Goal: Transaction & Acquisition: Purchase product/service

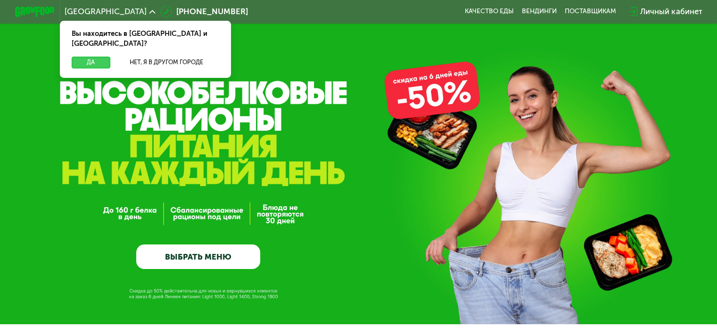
click at [90, 57] on button "Да" at bounding box center [91, 63] width 38 height 12
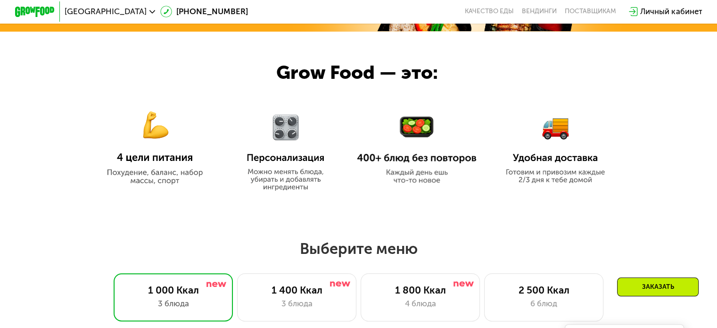
scroll to position [472, 0]
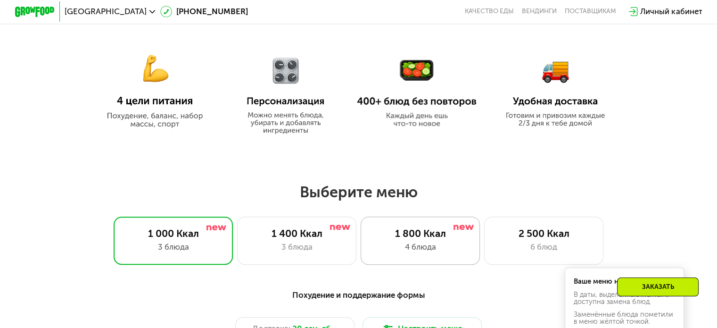
click at [416, 245] on div "4 блюда" at bounding box center [420, 247] width 99 height 12
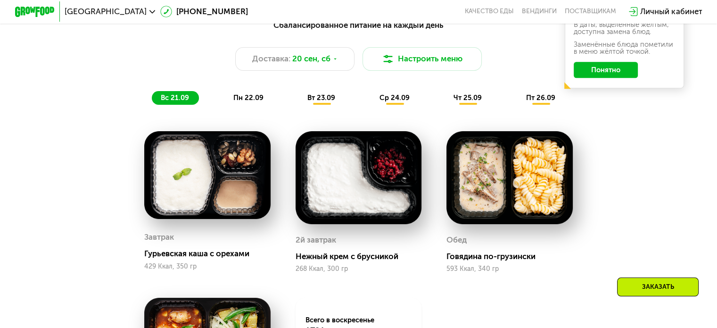
scroll to position [707, 0]
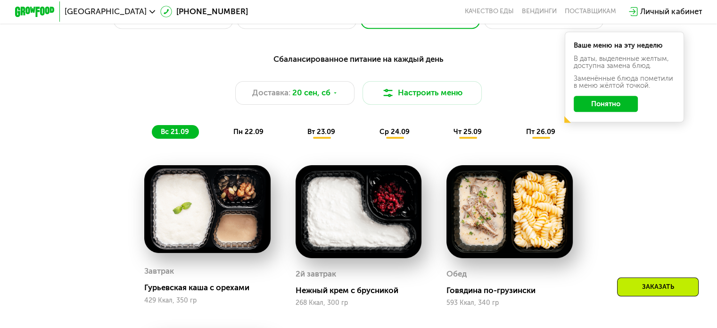
click at [605, 109] on button "Понятно" at bounding box center [606, 104] width 64 height 16
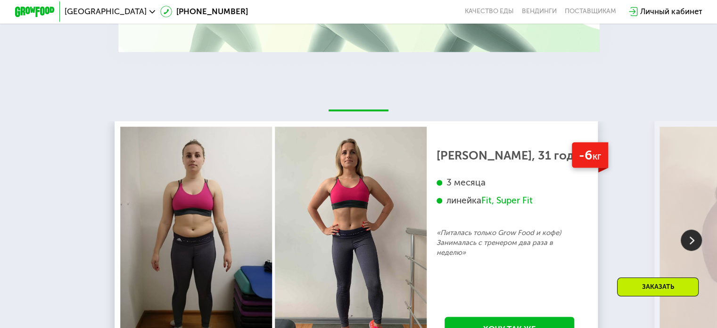
scroll to position [1933, 0]
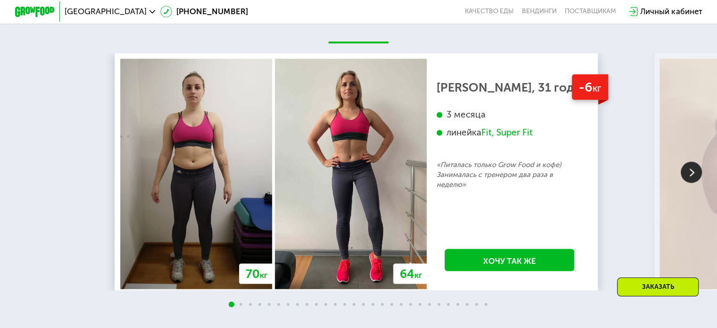
click at [689, 183] on img at bounding box center [691, 172] width 21 height 21
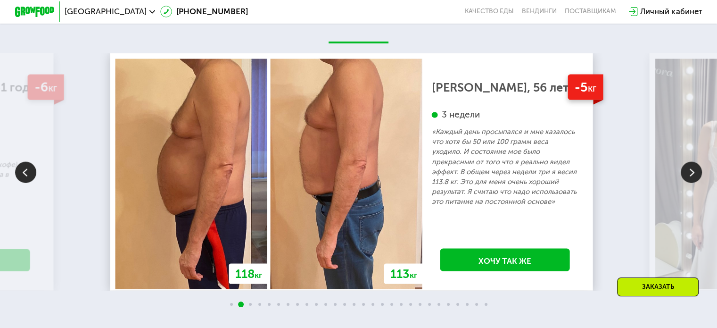
click at [689, 183] on img at bounding box center [691, 172] width 21 height 21
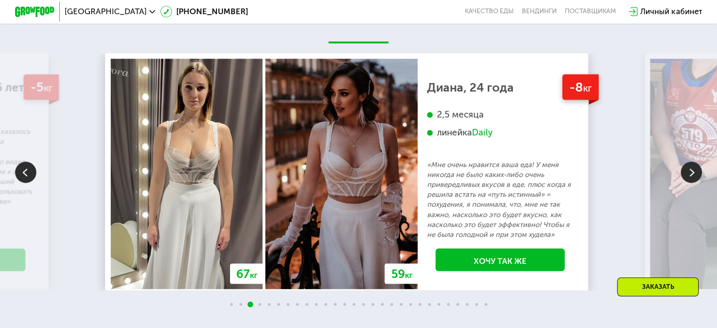
click at [689, 183] on img at bounding box center [691, 172] width 21 height 21
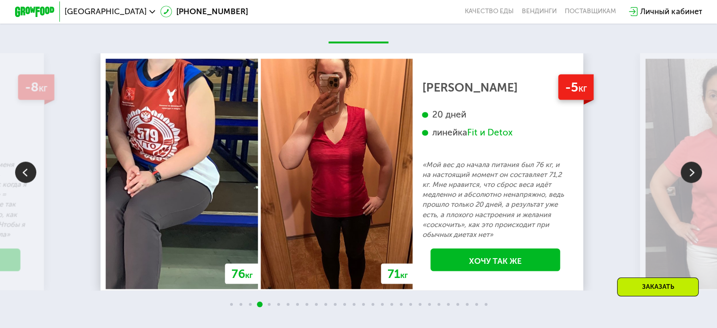
click at [689, 183] on img at bounding box center [691, 172] width 21 height 21
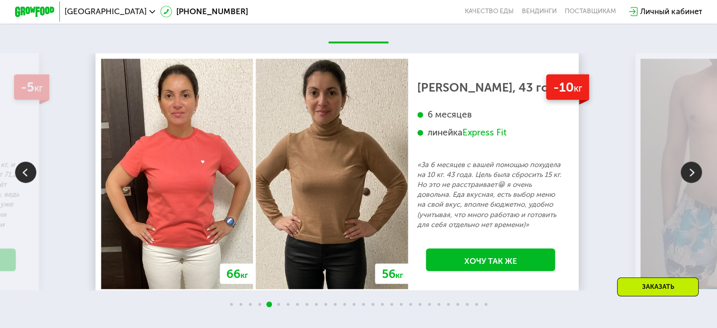
click at [689, 183] on img at bounding box center [691, 172] width 21 height 21
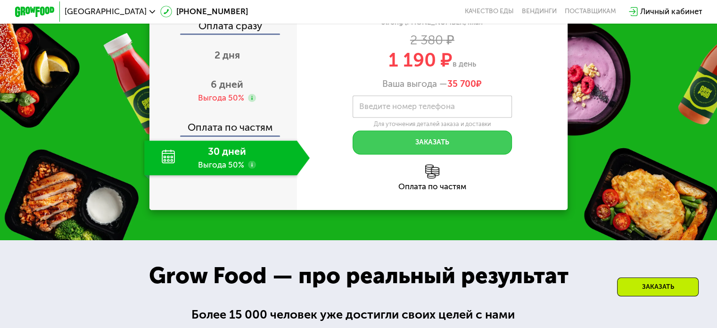
scroll to position [1226, 0]
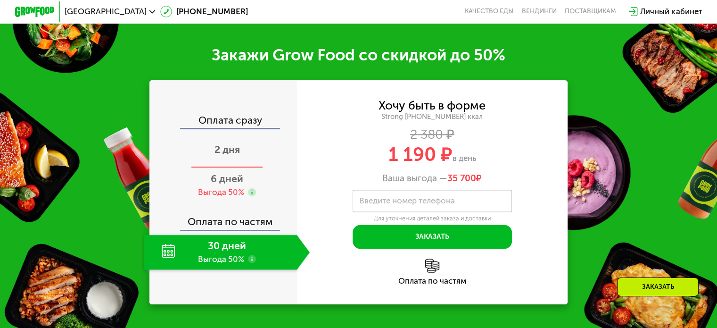
click at [219, 155] on span "2 дня" at bounding box center [227, 149] width 25 height 12
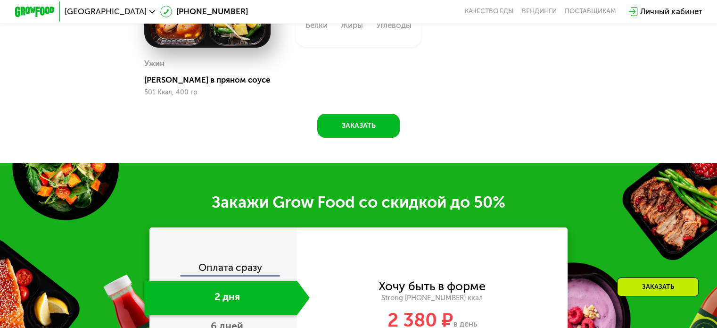
scroll to position [1268, 0]
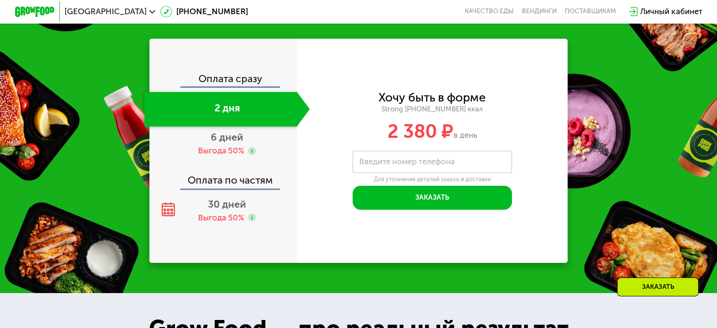
click at [449, 139] on span "2 380 ₽" at bounding box center [421, 131] width 66 height 23
click at [206, 154] on div "6 дней Выгода 50%" at bounding box center [227, 143] width 166 height 35
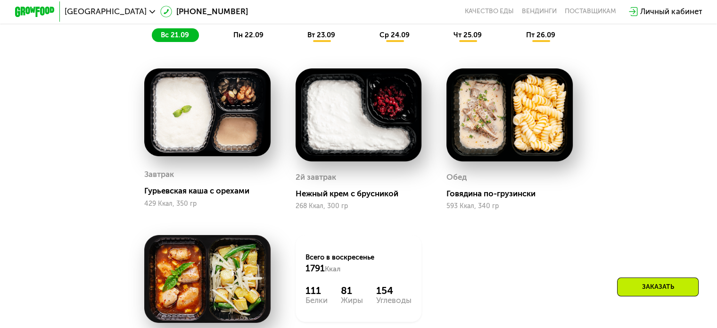
scroll to position [749, 0]
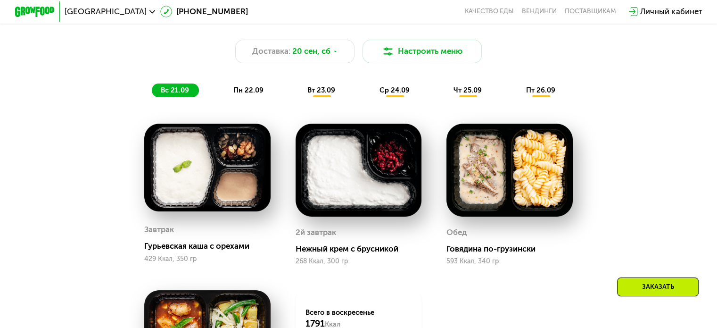
click at [253, 94] on span "пн 22.09" at bounding box center [248, 90] width 30 height 8
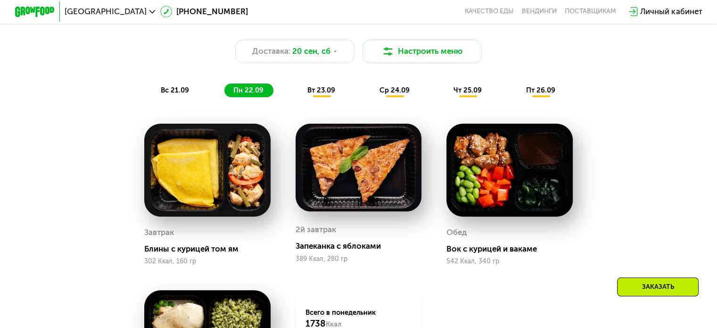
click at [303, 94] on div "вт 23.09" at bounding box center [322, 90] width 47 height 14
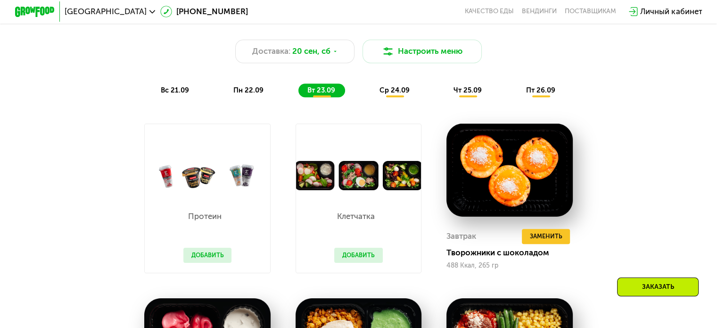
click at [408, 94] on span "ср 24.09" at bounding box center [395, 90] width 30 height 8
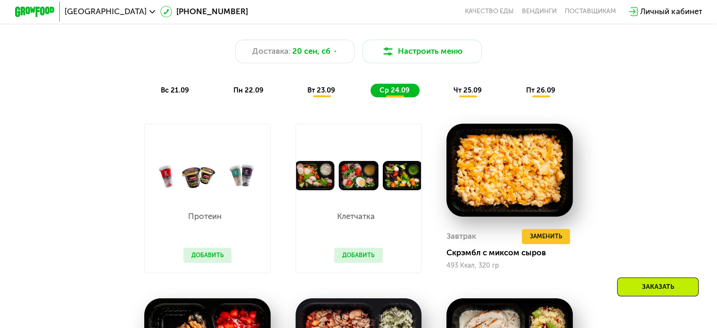
click at [452, 93] on div "чт 25.09" at bounding box center [468, 90] width 47 height 14
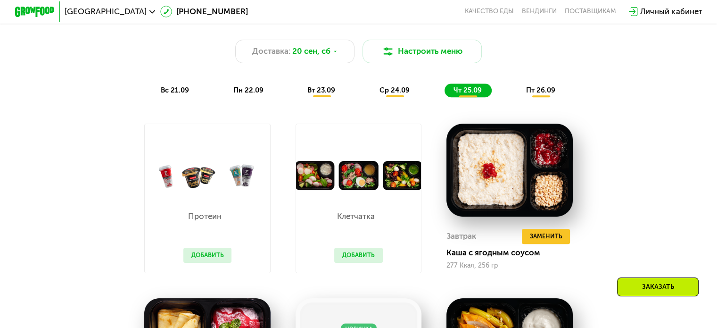
click at [531, 91] on span "пт 26.09" at bounding box center [540, 90] width 29 height 8
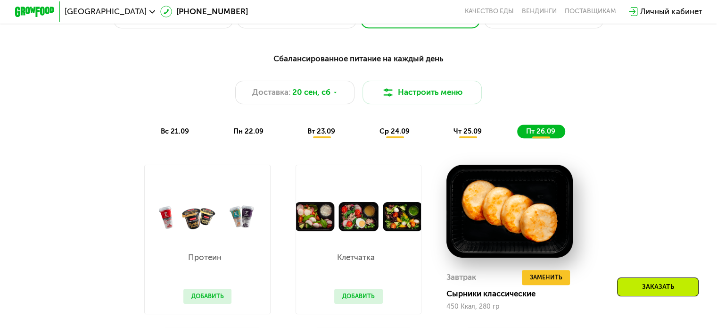
scroll to position [702, 0]
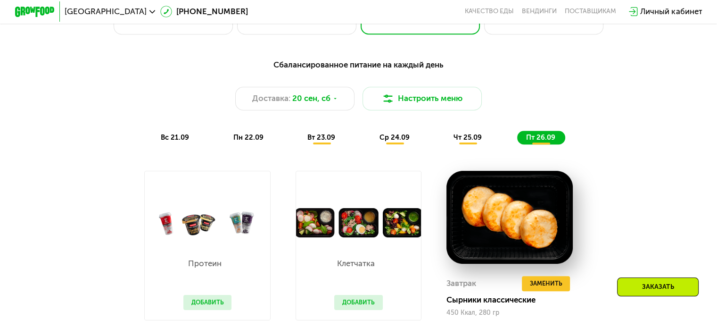
click at [245, 141] on span "пн 22.09" at bounding box center [248, 137] width 30 height 8
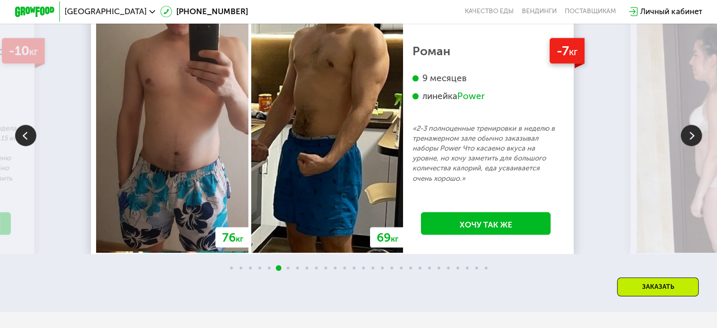
scroll to position [1928, 0]
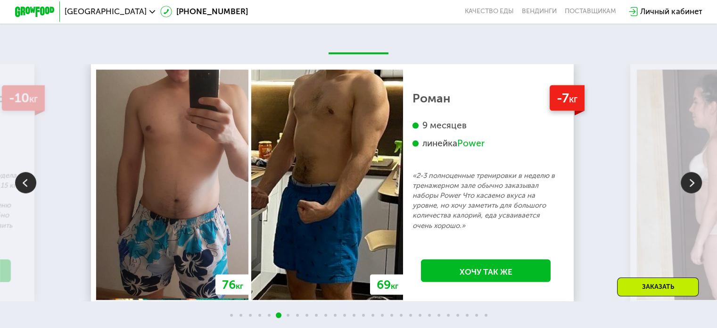
click at [691, 193] on img at bounding box center [691, 182] width 21 height 21
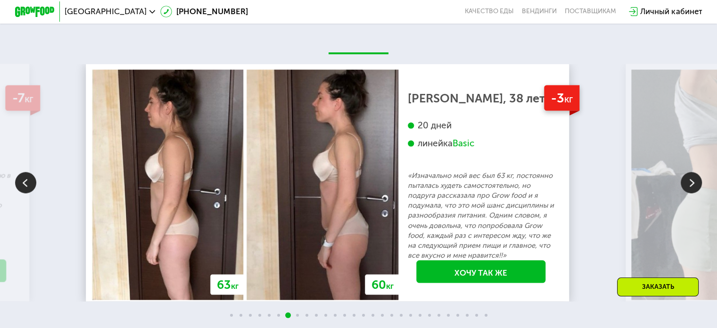
click at [691, 193] on img at bounding box center [691, 182] width 21 height 21
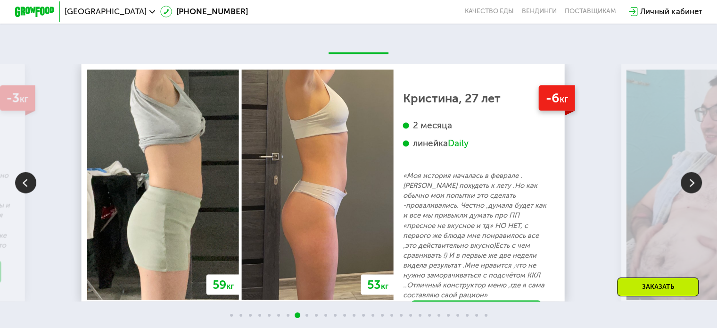
click at [691, 193] on img at bounding box center [691, 182] width 21 height 21
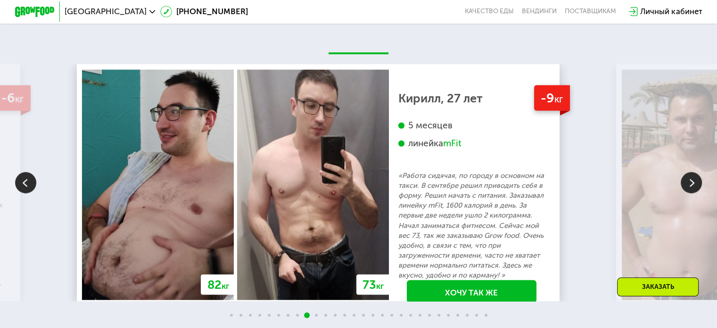
click at [691, 193] on img at bounding box center [691, 182] width 21 height 21
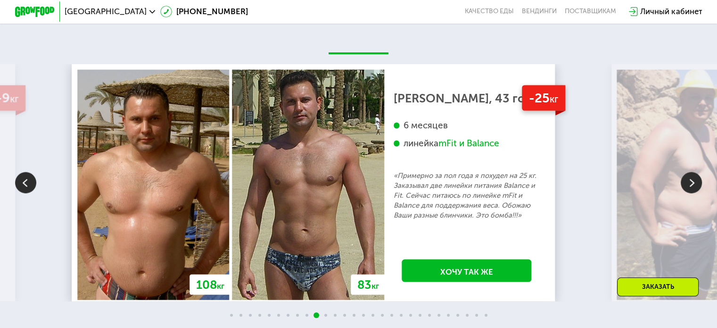
click at [691, 193] on img at bounding box center [691, 182] width 21 height 21
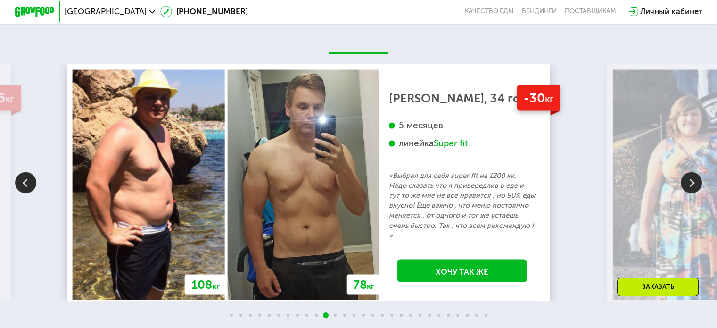
click at [691, 193] on img at bounding box center [691, 182] width 21 height 21
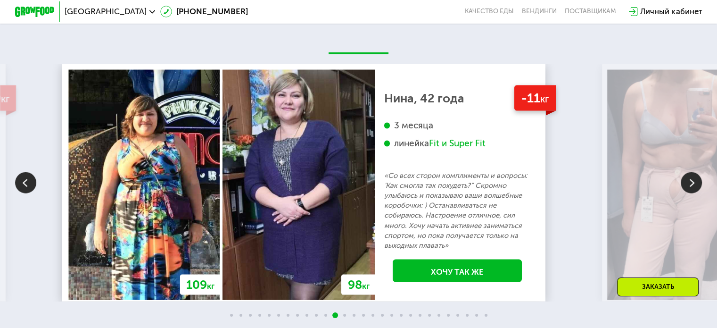
click at [25, 193] on img at bounding box center [25, 182] width 21 height 21
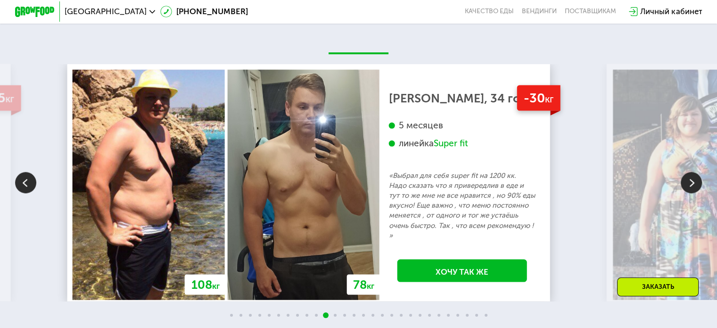
click at [694, 193] on img at bounding box center [691, 182] width 21 height 21
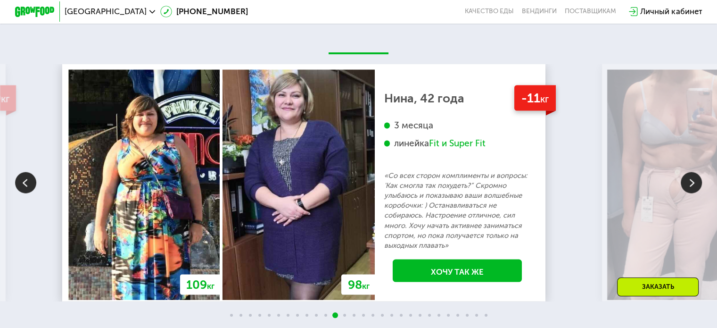
click at [694, 193] on img at bounding box center [691, 182] width 21 height 21
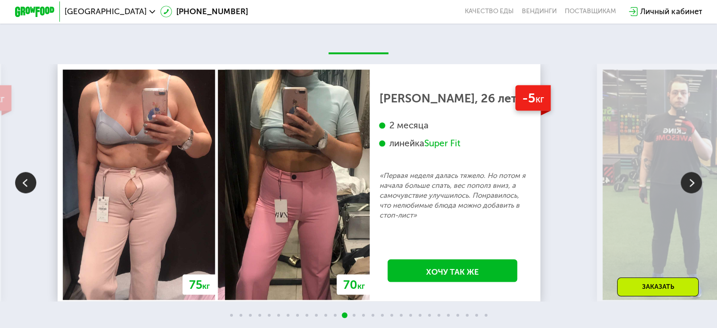
click at [694, 193] on img at bounding box center [691, 182] width 21 height 21
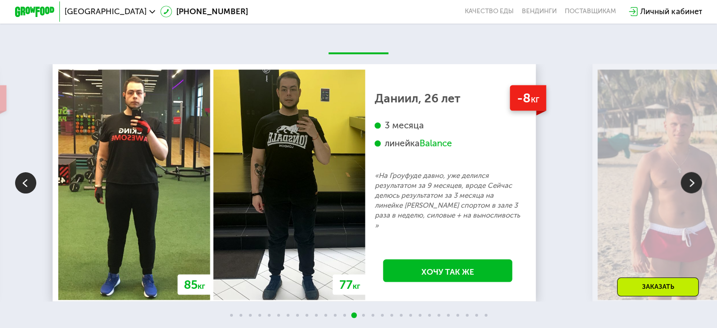
click at [694, 193] on img at bounding box center [691, 182] width 21 height 21
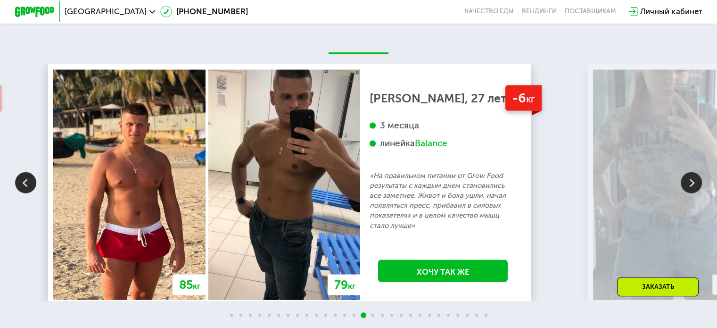
click at [694, 193] on img at bounding box center [691, 182] width 21 height 21
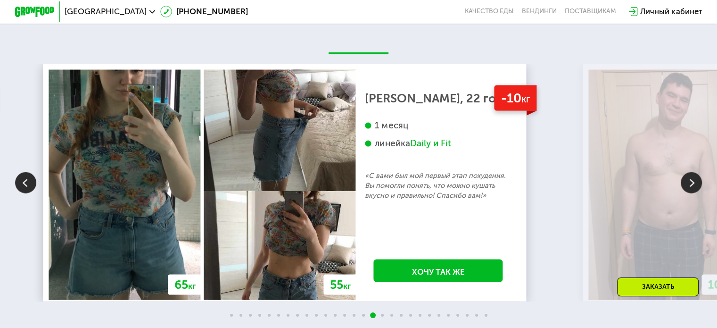
click at [694, 193] on img at bounding box center [691, 182] width 21 height 21
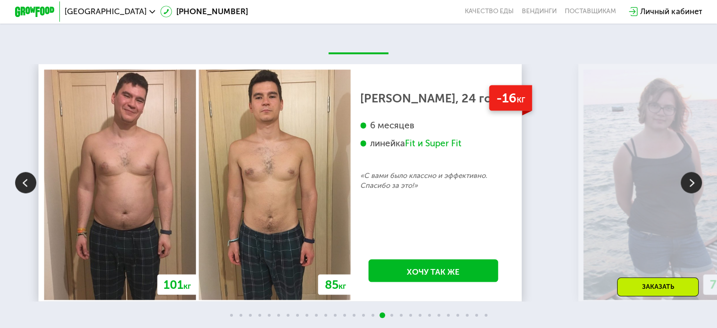
click at [694, 193] on img at bounding box center [691, 182] width 21 height 21
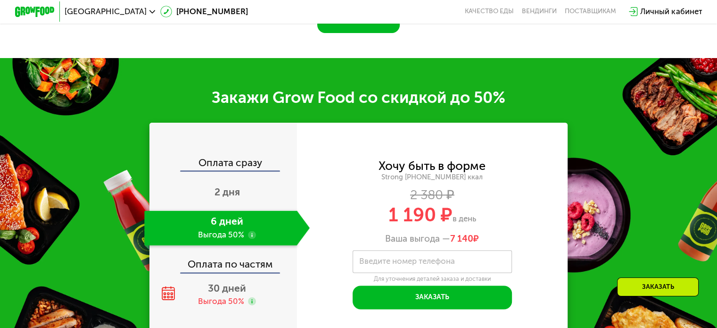
scroll to position [1268, 0]
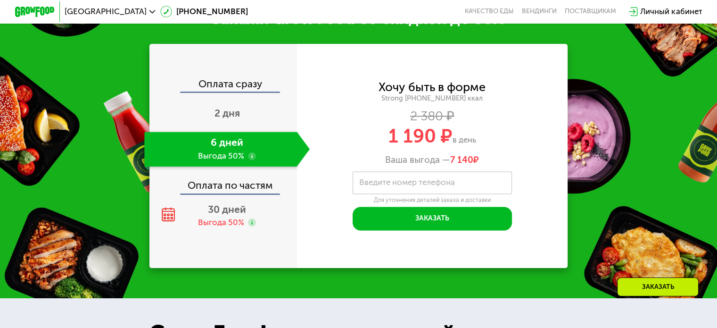
click at [242, 158] on div "6 дней Выгода 50%" at bounding box center [220, 149] width 152 height 35
click at [231, 166] on div "6 дней Выгода 50%" at bounding box center [220, 149] width 152 height 35
click at [227, 158] on div "6 дней Выгода 50%" at bounding box center [220, 149] width 152 height 35
click at [416, 194] on input "Введите номер телефона" at bounding box center [432, 182] width 159 height 23
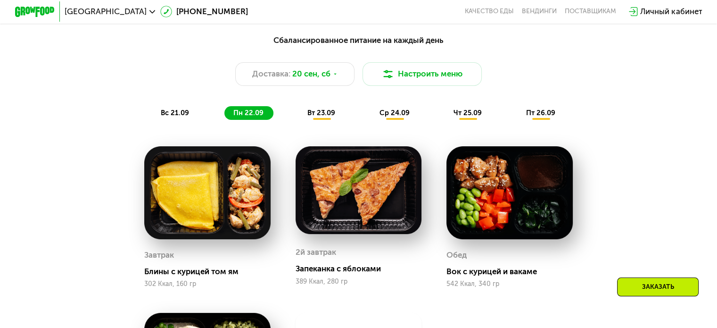
scroll to position [796, 0]
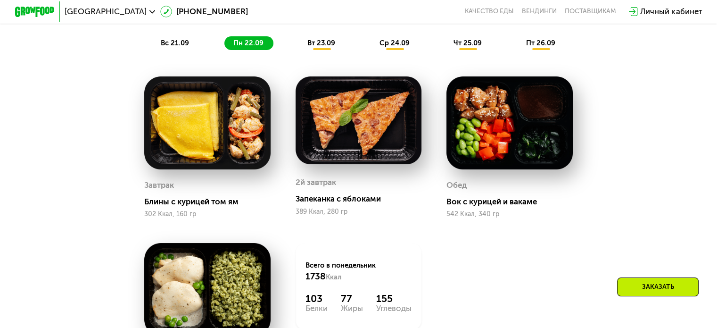
type input "**********"
click at [175, 47] on span "вс 21.09" at bounding box center [175, 43] width 28 height 8
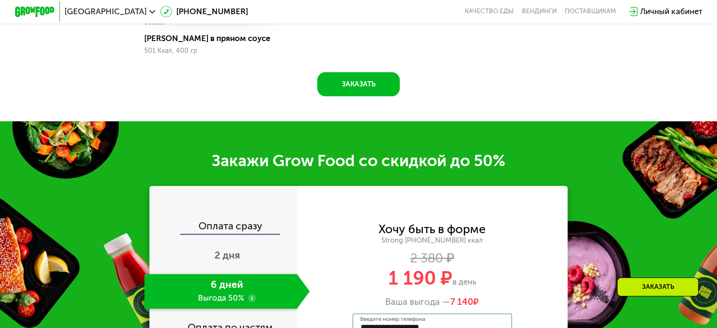
scroll to position [1220, 0]
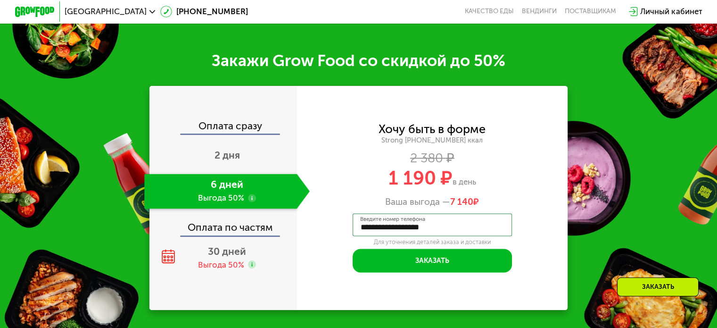
click at [544, 176] on div "Хочу быть в форме Strong 1800 ~1800 ккал 2 380 ₽ 1 190 ₽ в день Ваша выгода — 7…" at bounding box center [432, 166] width 271 height 84
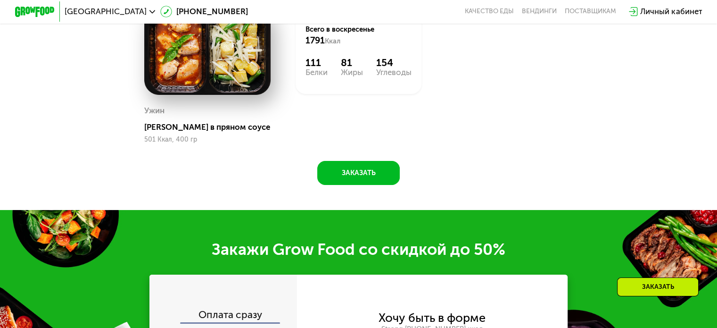
scroll to position [749, 0]
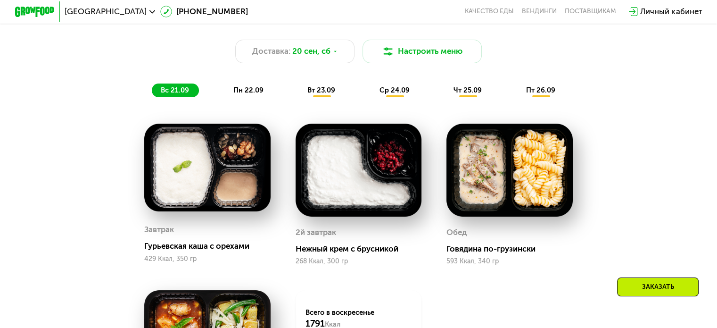
click at [347, 158] on img at bounding box center [359, 170] width 126 height 93
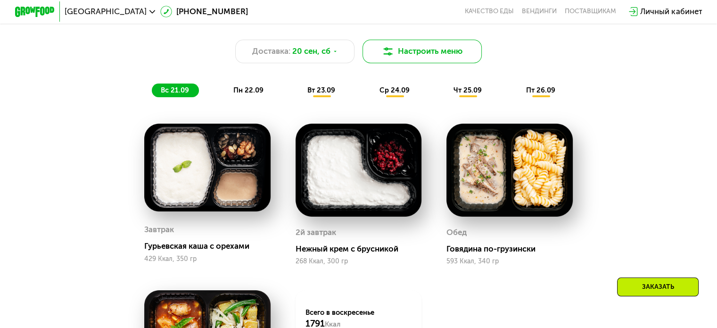
click at [403, 52] on button "Настроить меню" at bounding box center [423, 52] width 120 height 24
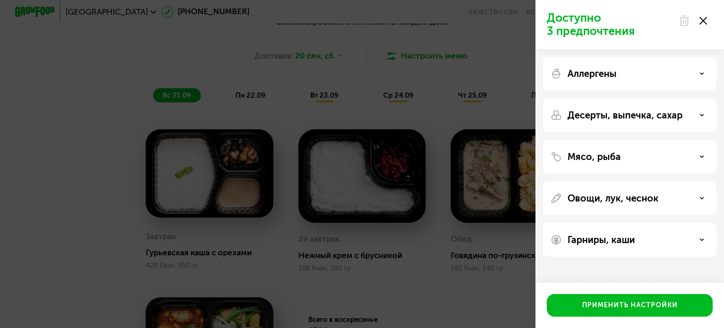
click at [489, 69] on div "Доступно 3 предпочтения Аллергены Десерты, выпечка, сахар Мясо, рыба Овощи, лук…" at bounding box center [362, 164] width 724 height 328
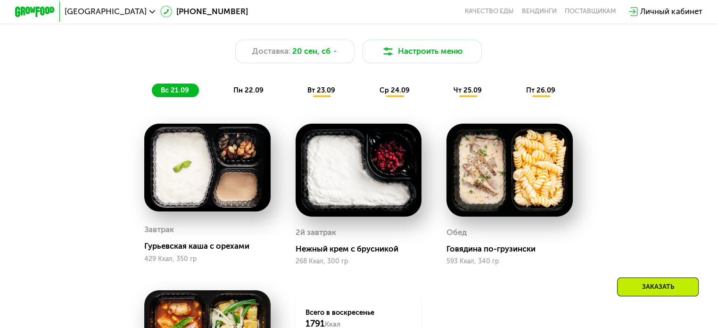
click at [242, 93] on span "пн 22.09" at bounding box center [248, 90] width 30 height 8
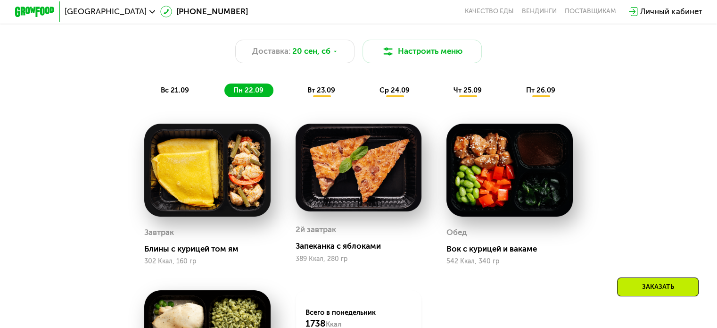
click at [324, 86] on div "Сбалансированное питание на каждый день Доставка: 20 сен, сб Настроить меню вс …" at bounding box center [359, 54] width 590 height 86
click at [323, 92] on span "вт 23.09" at bounding box center [321, 90] width 28 height 8
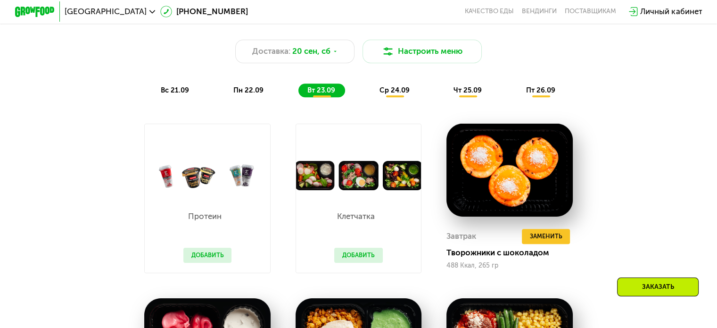
click at [390, 92] on span "ср 24.09" at bounding box center [395, 90] width 30 height 8
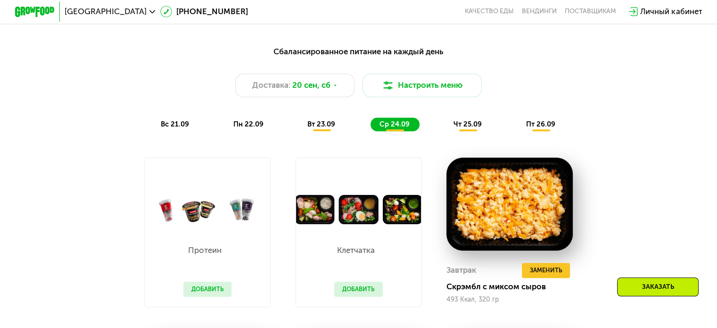
scroll to position [702, 0]
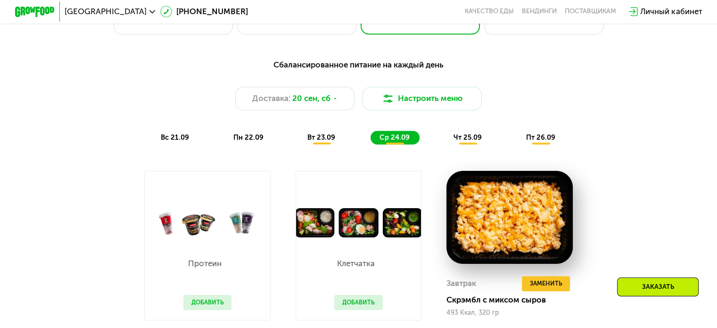
click at [471, 139] on span "чт 25.09" at bounding box center [468, 137] width 28 height 8
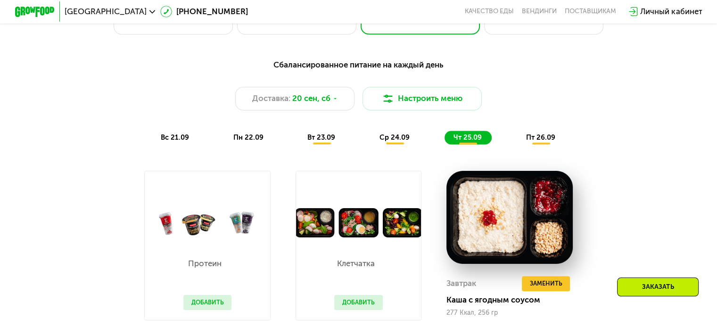
click at [547, 137] on span "пт 26.09" at bounding box center [540, 137] width 29 height 8
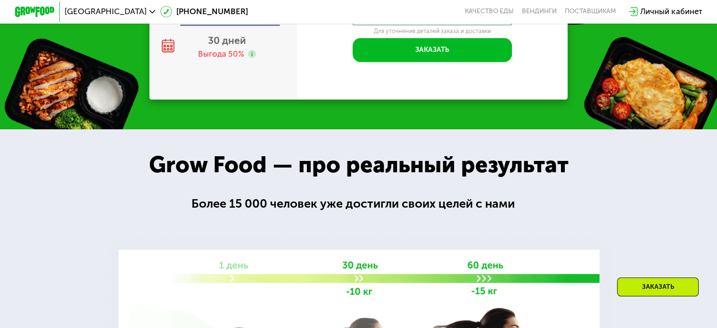
scroll to position [1456, 0]
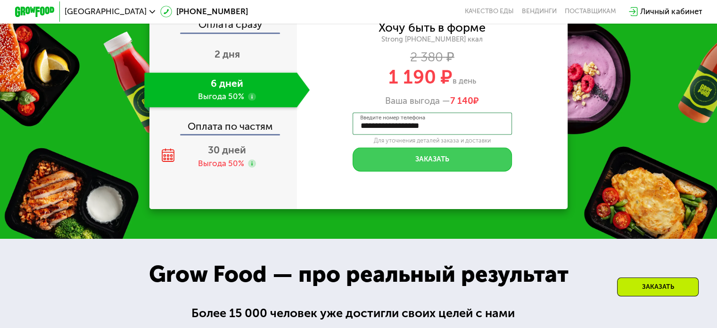
click at [420, 162] on button "Заказать" at bounding box center [432, 159] width 159 height 24
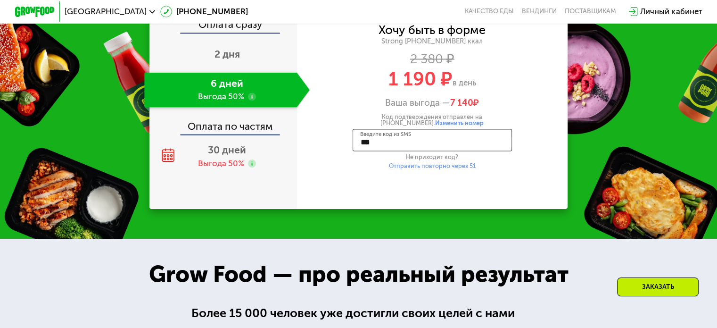
type input "****"
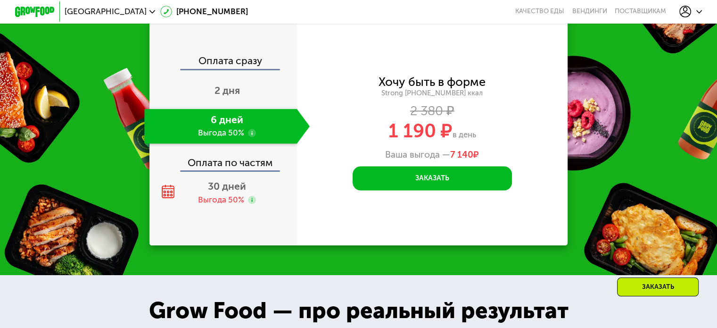
scroll to position [1409, 0]
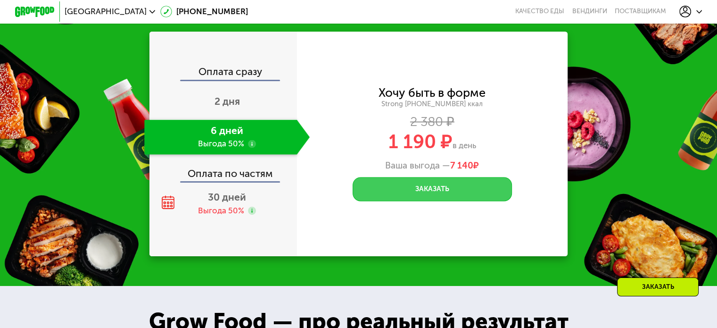
click at [433, 188] on button "Заказать" at bounding box center [432, 189] width 159 height 24
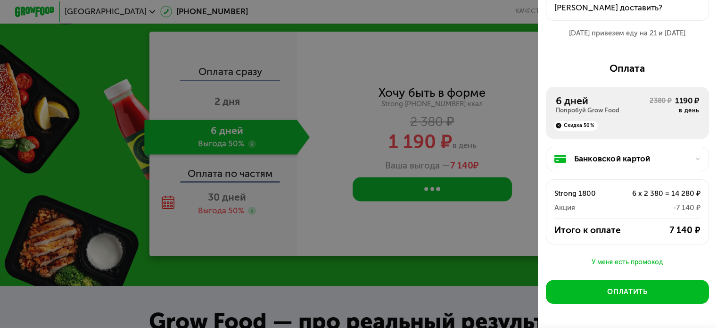
scroll to position [93, 0]
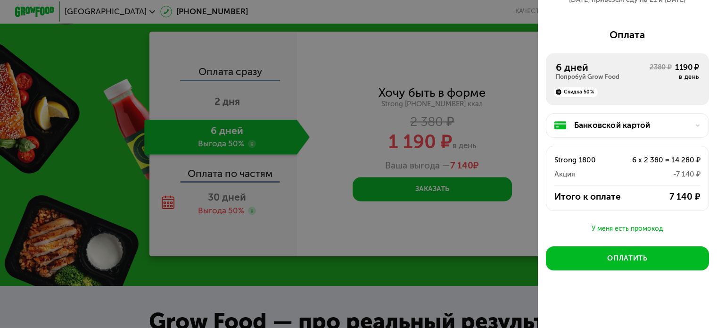
click at [430, 113] on div at bounding box center [358, 164] width 717 height 328
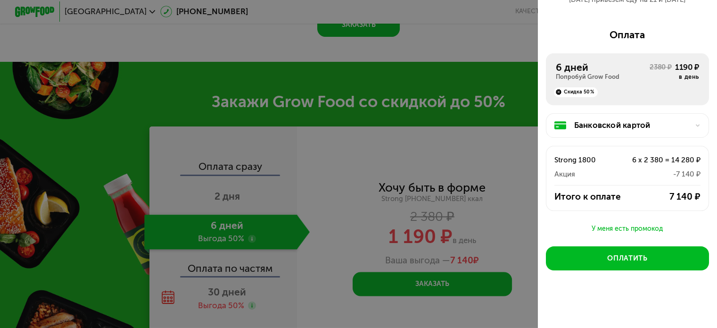
scroll to position [1315, 0]
drag, startPoint x: 664, startPoint y: 195, endPoint x: 685, endPoint y: 196, distance: 20.8
click at [685, 196] on div "7 140 ₽" at bounding box center [668, 197] width 66 height 12
click at [664, 221] on div "Банковской картой Strong 1800 6 x 2 380 = 14 280 ₽ Акция -7 140 ₽ Итого к оплат…" at bounding box center [627, 164] width 163 height 118
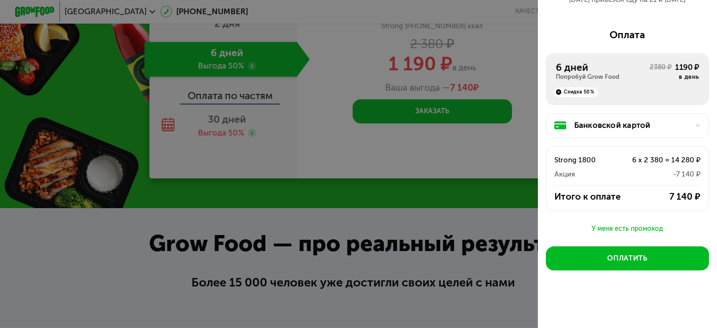
scroll to position [1503, 0]
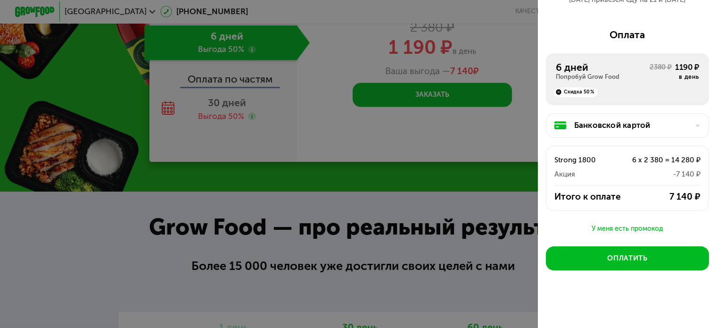
click at [640, 225] on div "У меня есть промокод" at bounding box center [627, 228] width 163 height 11
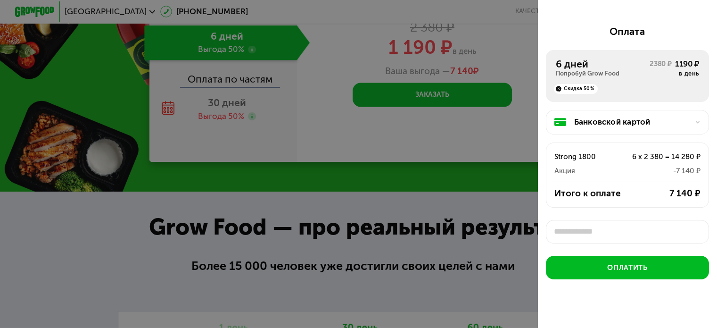
scroll to position [3, 0]
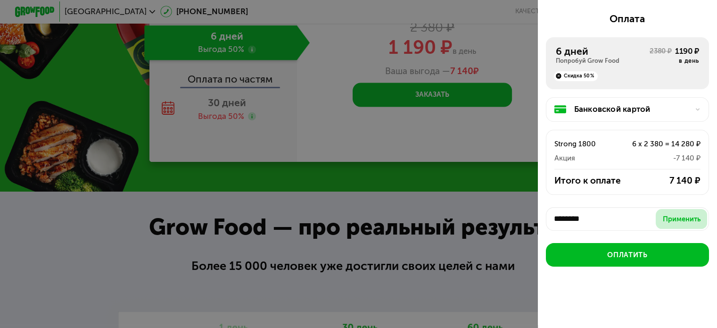
type input "********"
click at [686, 216] on div "Применить" at bounding box center [682, 219] width 38 height 10
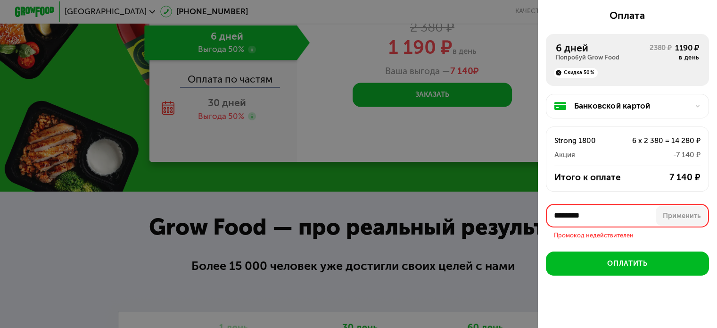
drag, startPoint x: 605, startPoint y: 216, endPoint x: 473, endPoint y: 219, distance: 132.1
click at [473, 219] on div "Оформите заказ Первая доставка 20 сен, сб • 18:00-23:00 Куда доставить? 20 сен …" at bounding box center [358, 164] width 717 height 328
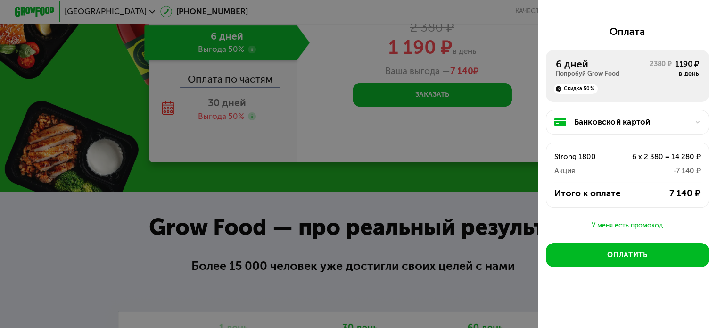
click at [640, 301] on div "Первая доставка 20 сен, сб • 18:00-23:00 Куда доставить? 20 сен привезем еду на…" at bounding box center [627, 130] width 179 height 390
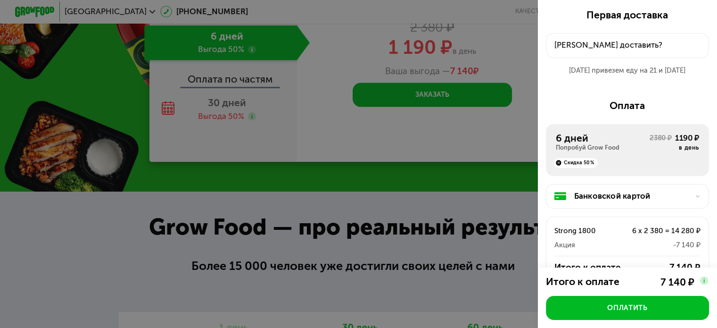
scroll to position [0, 0]
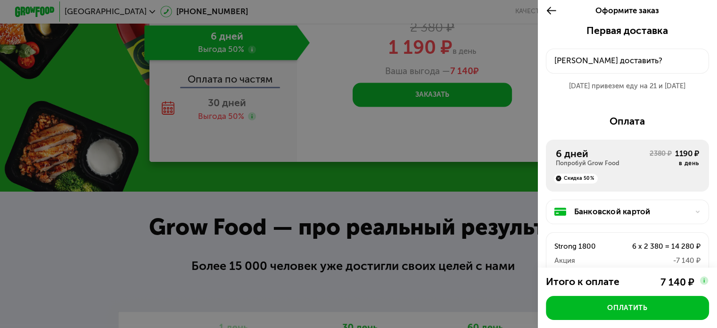
click at [598, 62] on div "Куда доставить?" at bounding box center [628, 61] width 147 height 12
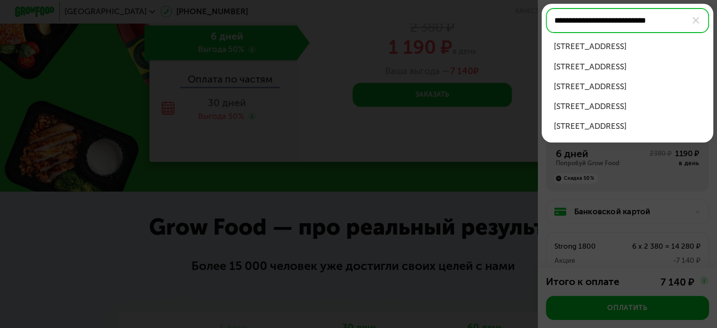
click at [632, 48] on div "ул Молостовых, д 15 к 1" at bounding box center [628, 47] width 148 height 12
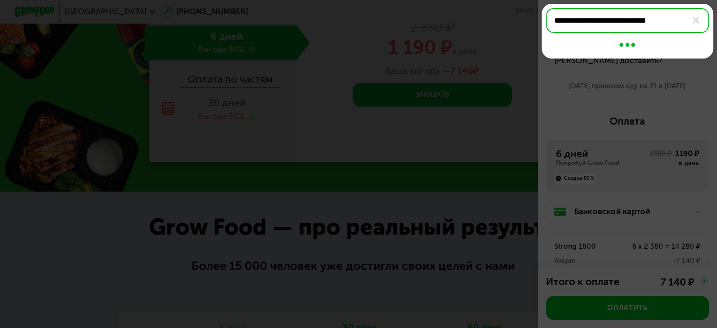
type input "**********"
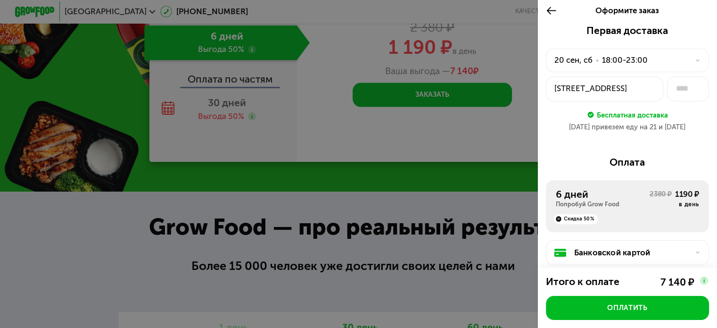
click at [662, 63] on div "20 сен, сб • 18:00-23:00" at bounding box center [622, 60] width 134 height 12
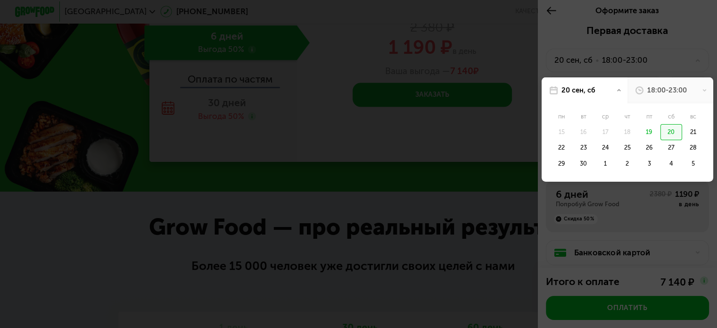
click at [642, 131] on div "19" at bounding box center [649, 132] width 22 height 16
click at [662, 133] on div "20" at bounding box center [672, 132] width 22 height 16
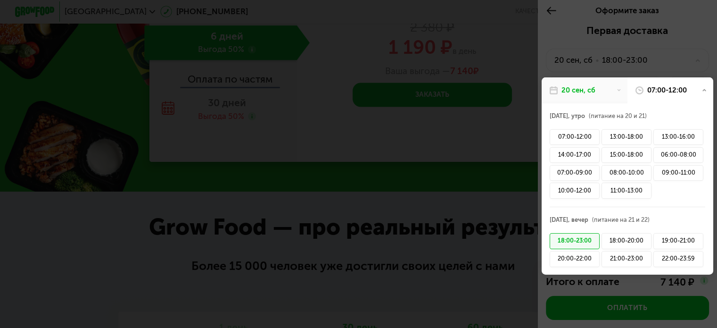
click at [694, 93] on div "07:00-12:00" at bounding box center [671, 90] width 86 height 26
click at [702, 91] on icon at bounding box center [704, 90] width 5 height 5
click at [568, 242] on div "18:00-23:00" at bounding box center [575, 241] width 50 height 16
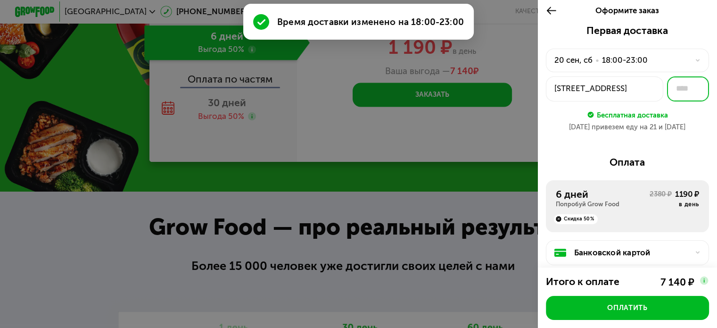
click at [685, 88] on input "text" at bounding box center [688, 88] width 42 height 25
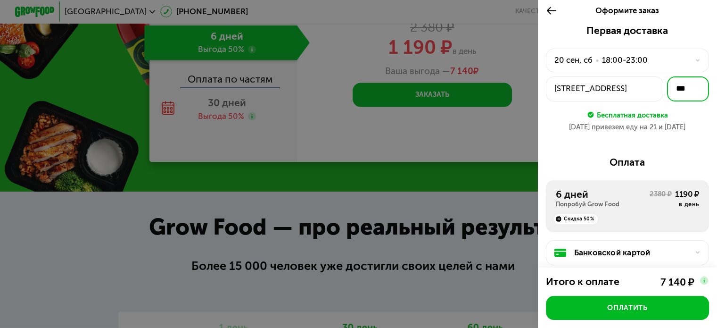
type input "***"
click at [674, 132] on div "20 сен привезем еду на 21 и 22 сен" at bounding box center [627, 127] width 163 height 10
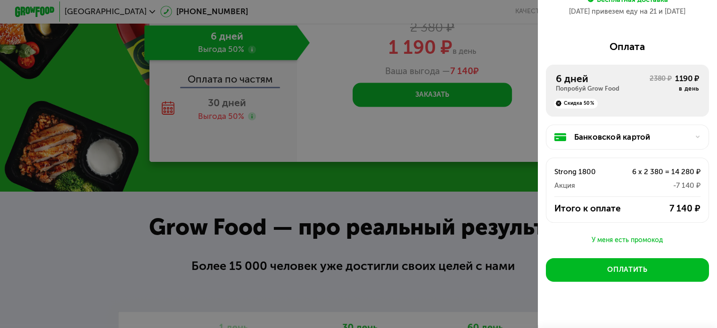
scroll to position [134, 0]
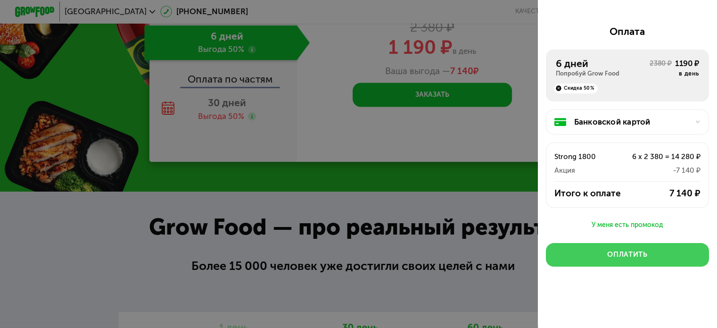
click at [629, 251] on div "Оплатить" at bounding box center [627, 254] width 40 height 10
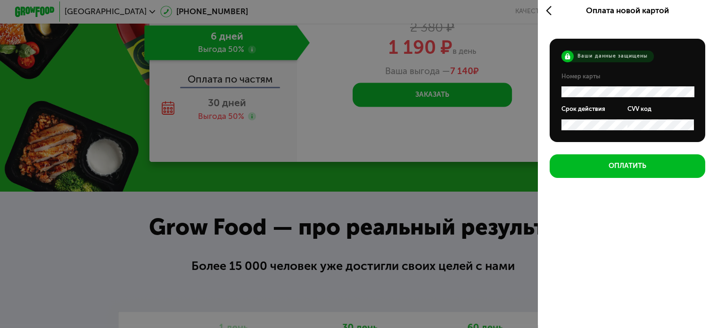
scroll to position [3, 0]
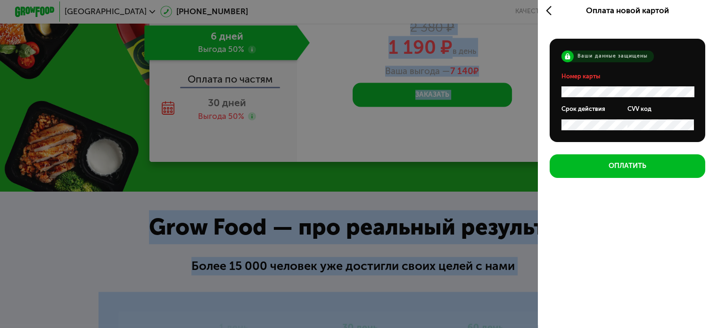
drag, startPoint x: 494, startPoint y: 112, endPoint x: 724, endPoint y: -57, distance: 285.0
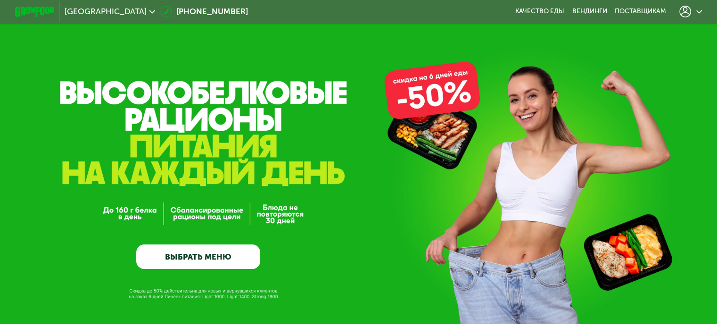
click at [691, 13] on icon at bounding box center [686, 12] width 12 height 12
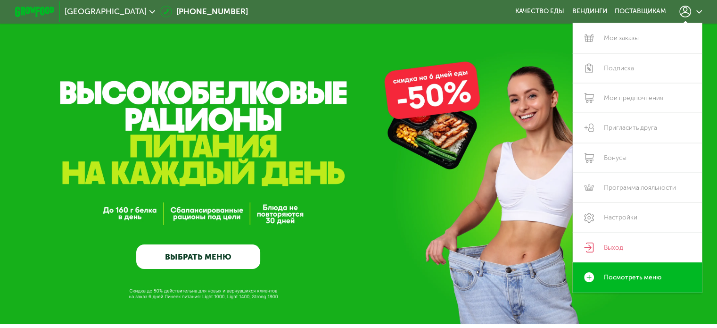
click at [487, 173] on div "GrowFood — доставка правильного питания ВЫБРАТЬ МЕНЮ" at bounding box center [358, 192] width 717 height 154
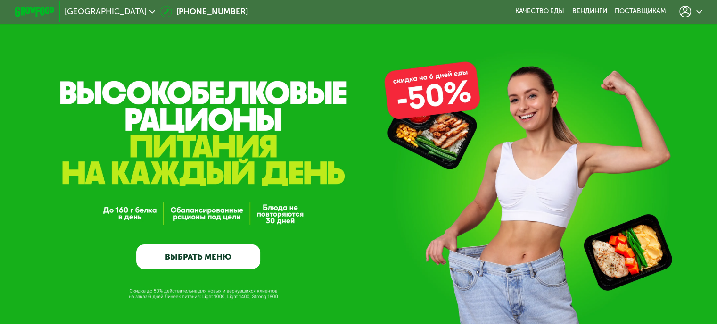
click at [690, 15] on icon at bounding box center [686, 12] width 12 height 12
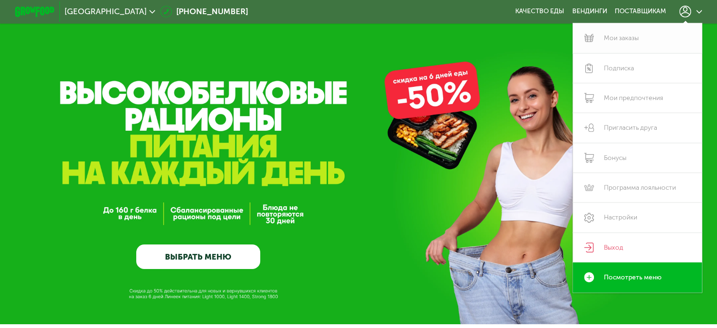
click at [632, 41] on link "Мои заказы" at bounding box center [638, 38] width 130 height 30
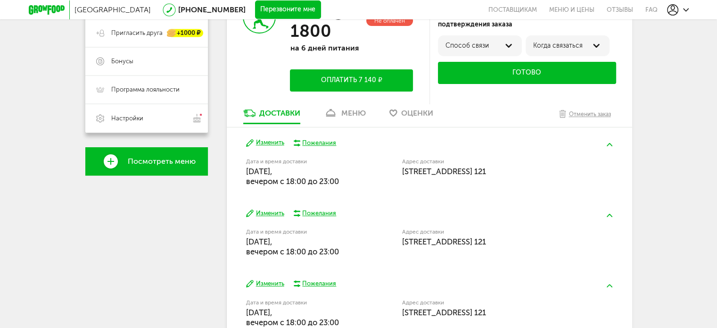
scroll to position [283, 0]
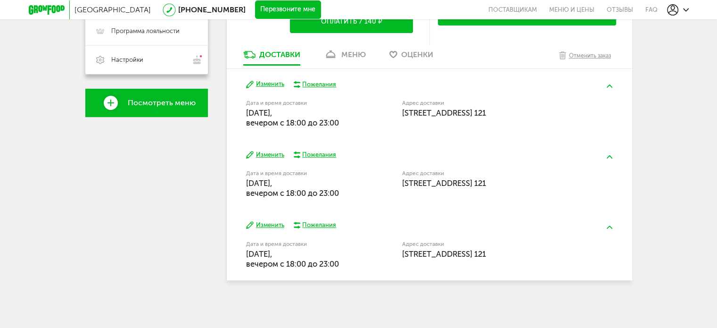
click at [477, 117] on span "[STREET_ADDRESS] 121" at bounding box center [444, 112] width 84 height 9
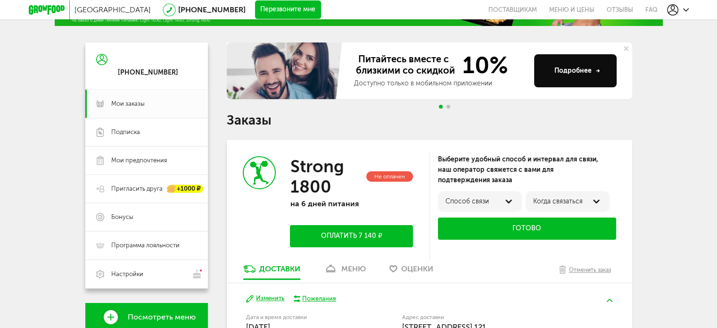
scroll to position [141, 0]
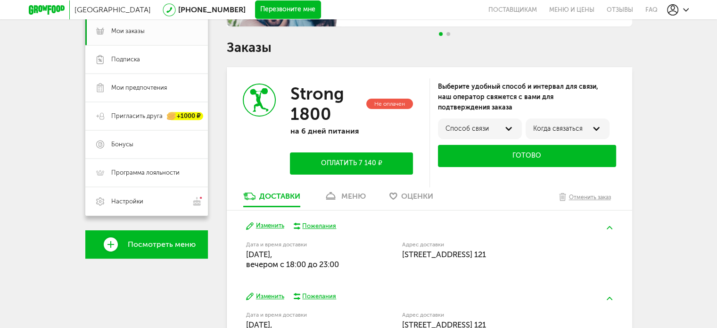
click at [482, 129] on div "Способ связи" at bounding box center [480, 129] width 69 height 8
click at [483, 130] on label "по телефону" at bounding box center [465, 132] width 41 height 8
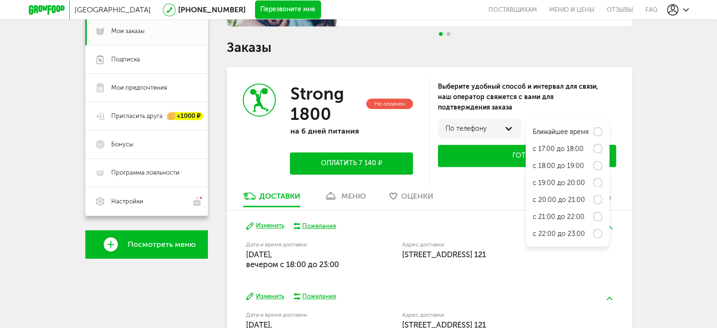
click at [562, 129] on label "Ближайшее время" at bounding box center [561, 132] width 56 height 8
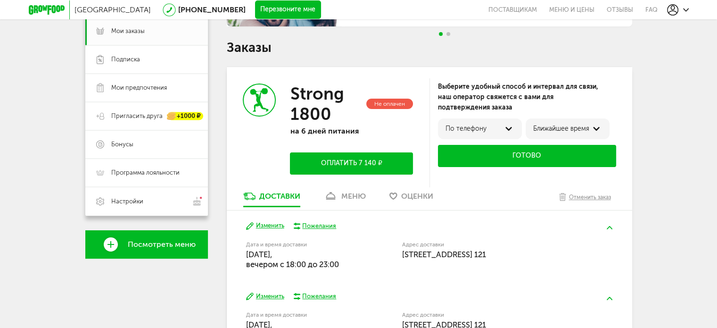
click at [662, 108] on div "Москва [PHONE_NUMBER] Перезвоните мне поставщикам Меню и цены Отзывы FAQ [PHONE…" at bounding box center [358, 164] width 717 height 611
click at [341, 162] on button "Оплатить 7 140 ₽" at bounding box center [351, 163] width 123 height 22
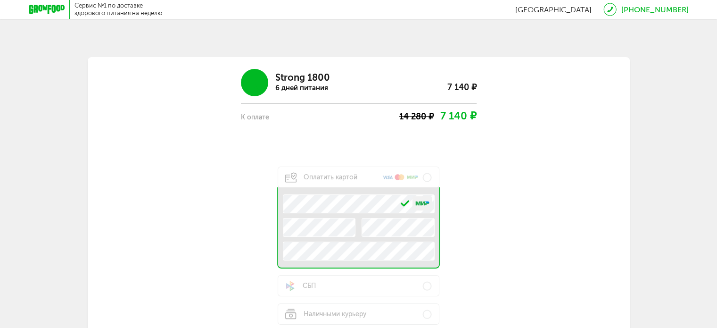
click at [560, 164] on div "Strong 1800 6 дней питания 7 140 ₽ К оплате 14 280 ₽ 7 140 ₽ Оплатить картой .e…" at bounding box center [359, 206] width 453 height 289
click at [583, 242] on div "Strong 1800 6 дней питания 7 140 ₽ К оплате 14 280 ₽ 7 140 ₽ Оплатить картой .e…" at bounding box center [359, 206] width 453 height 289
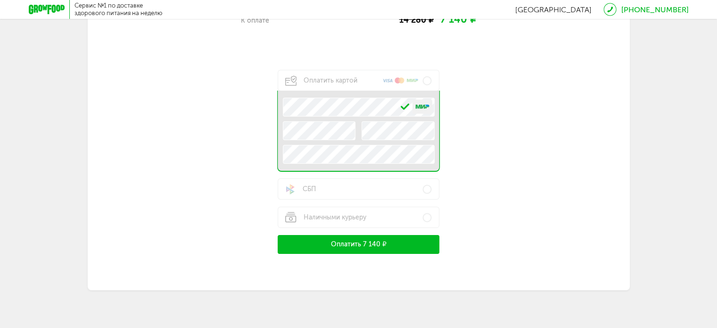
click at [388, 249] on button "Оплатить 7 140 ₽" at bounding box center [359, 244] width 162 height 19
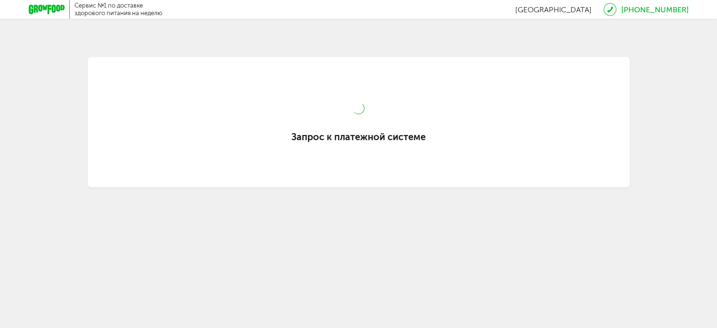
scroll to position [0, 0]
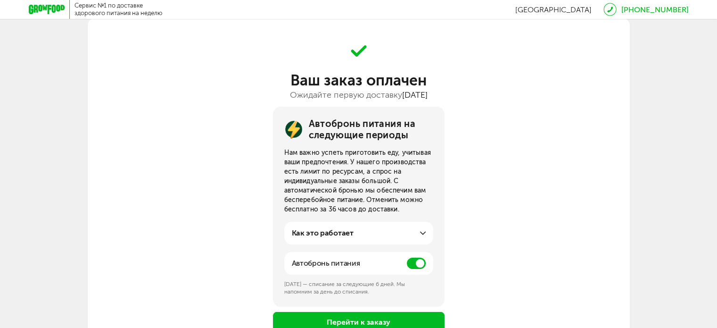
scroll to position [94, 0]
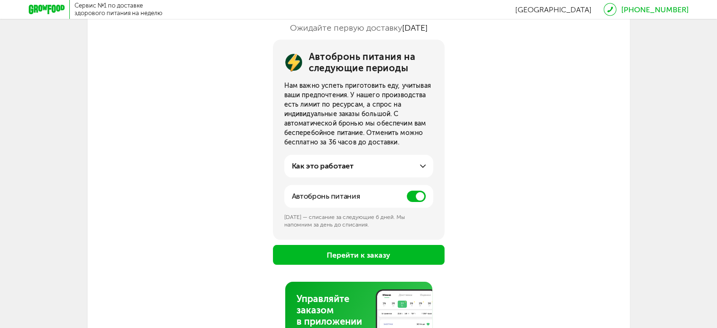
click at [363, 167] on div "Как это работает" at bounding box center [359, 165] width 134 height 11
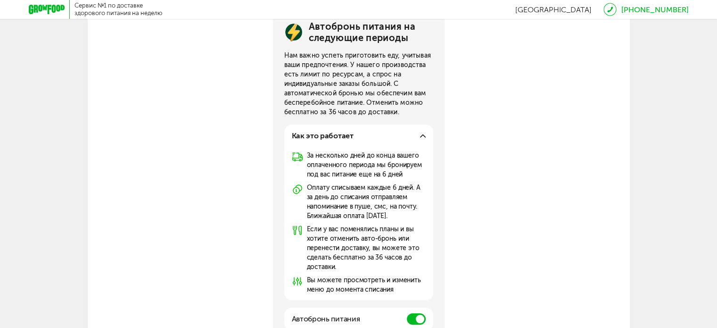
scroll to position [141, 0]
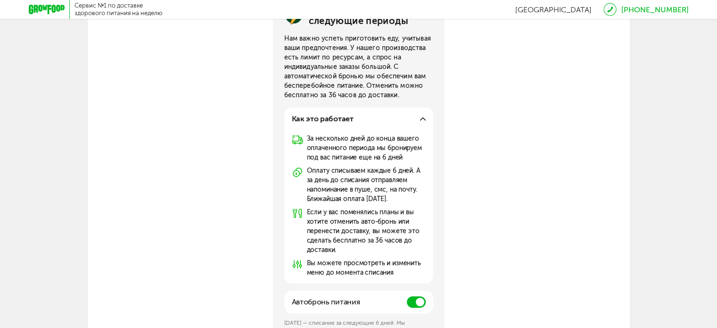
click at [533, 120] on div "Автобронь питания на следующие периоды Нам важно успеть приготовить еду, учитыв…" at bounding box center [359, 181] width 542 height 378
click at [411, 299] on span at bounding box center [416, 301] width 19 height 11
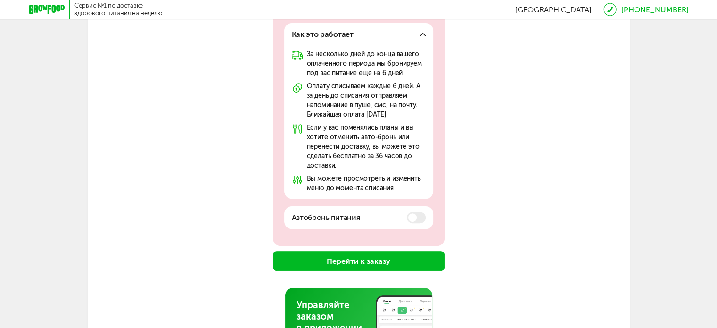
scroll to position [316, 0]
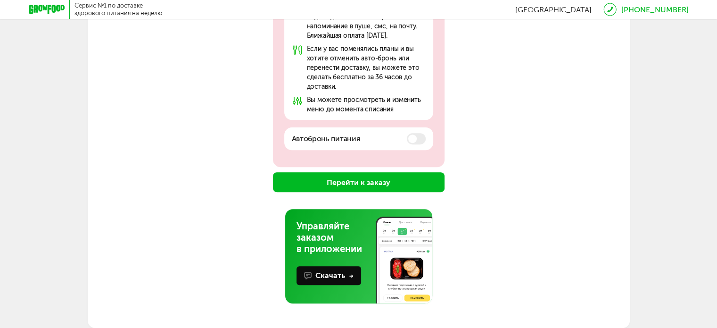
click at [407, 189] on button "Перейти к заказу" at bounding box center [359, 182] width 172 height 20
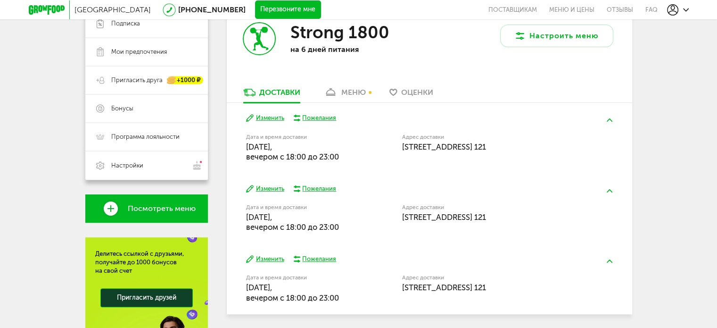
scroll to position [191, 0]
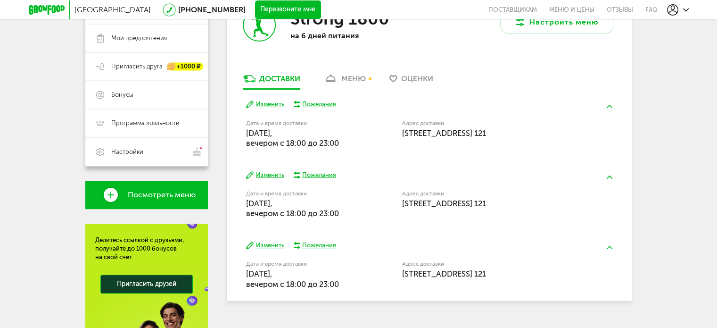
drag, startPoint x: 351, startPoint y: 144, endPoint x: 246, endPoint y: 133, distance: 105.7
click at [246, 133] on div "Дата и время доставки [DATE], вечером c 18:00 до 23:00" at bounding box center [300, 135] width 108 height 28
click at [246, 133] on span "[DATE], вечером c 18:00 до 23:00" at bounding box center [292, 137] width 93 height 19
drag, startPoint x: 349, startPoint y: 214, endPoint x: 240, endPoint y: 204, distance: 109.8
click at [240, 204] on div "Изменить Пожелания Дата и время доставки [DATE], вечером c 18:00 до 23:00 Адрес…" at bounding box center [430, 194] width 406 height 70
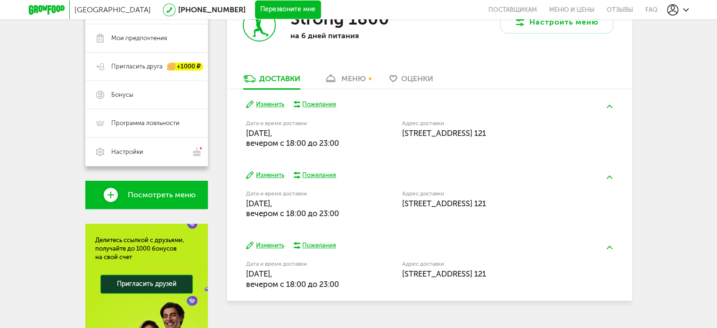
drag, startPoint x: 346, startPoint y: 284, endPoint x: 239, endPoint y: 275, distance: 107.9
click at [239, 275] on div "Изменить Пожелания Дата и время доставки [DATE], вечером c 18:00 до 23:00 Адрес…" at bounding box center [430, 265] width 406 height 70
click at [354, 276] on div "Дата и время доставки [DATE], вечером c 18:00 до 23:00" at bounding box center [324, 274] width 156 height 30
drag, startPoint x: 358, startPoint y: 282, endPoint x: 245, endPoint y: 273, distance: 113.1
click at [245, 273] on div "Изменить Пожелания Дата и время доставки [DATE], вечером c 18:00 до 23:00 Адрес…" at bounding box center [430, 265] width 406 height 70
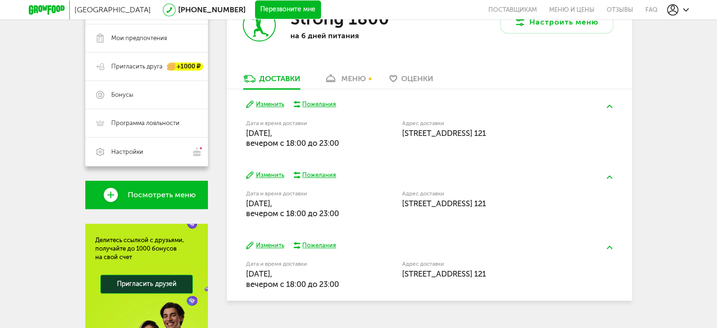
click at [356, 277] on div "Дата и время доставки [DATE], вечером c 18:00 до 23:00" at bounding box center [324, 274] width 156 height 30
click at [370, 264] on div "Дата и время доставки [DATE], вечером c 18:00 до 23:00" at bounding box center [324, 274] width 156 height 30
click at [352, 75] on div "меню" at bounding box center [353, 78] width 25 height 9
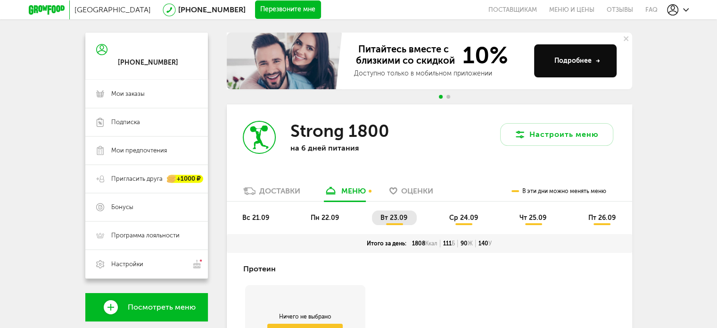
scroll to position [220, 0]
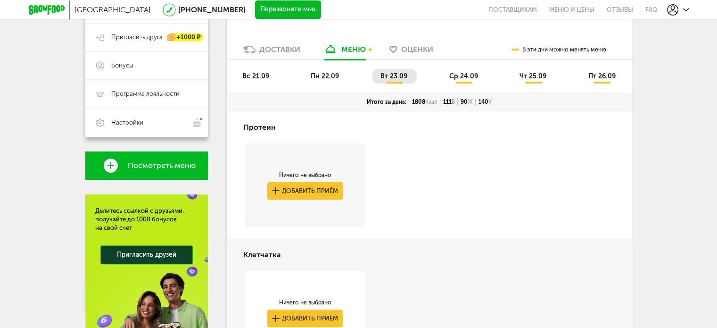
click at [466, 75] on span "ср 24.09" at bounding box center [463, 76] width 29 height 8
click at [534, 76] on span "чт 25.09" at bounding box center [533, 76] width 27 height 8
click at [597, 74] on span "пт 26.09" at bounding box center [601, 76] width 27 height 8
click at [257, 75] on span "вс 21.09" at bounding box center [255, 76] width 27 height 8
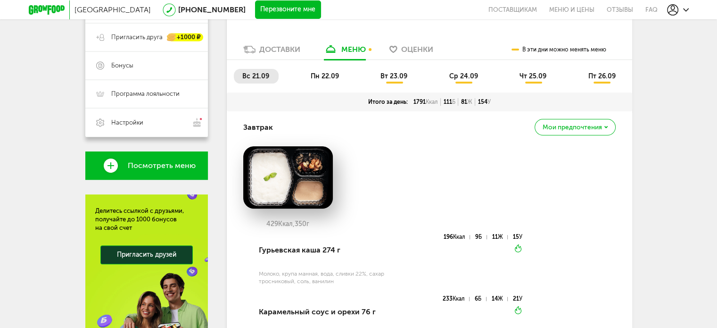
click at [334, 74] on span "пн 22.09" at bounding box center [325, 76] width 28 height 8
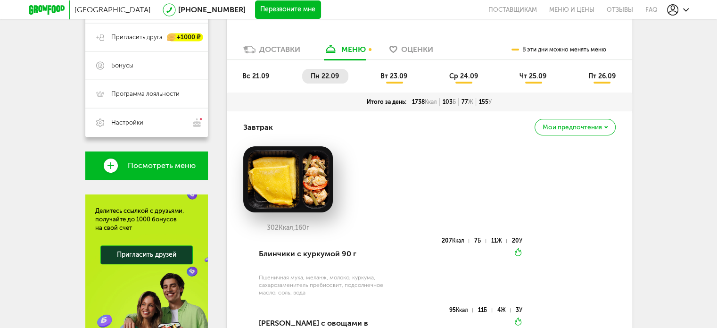
drag, startPoint x: 392, startPoint y: 75, endPoint x: 404, endPoint y: 75, distance: 11.8
click at [393, 75] on span "вт 23.09" at bounding box center [394, 76] width 27 height 8
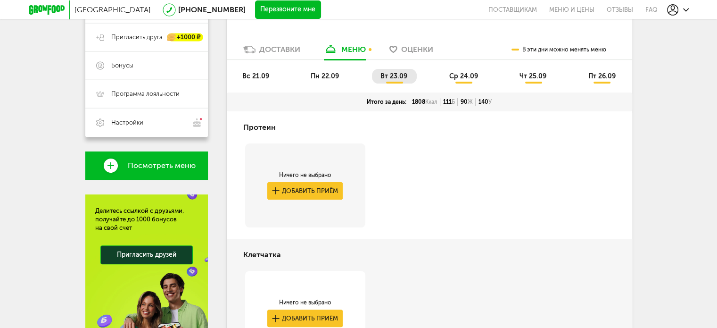
click at [473, 73] on span "ср 24.09" at bounding box center [463, 76] width 29 height 8
click at [526, 77] on span "чт 25.09" at bounding box center [533, 76] width 27 height 8
click at [606, 75] on span "пт 26.09" at bounding box center [601, 76] width 27 height 8
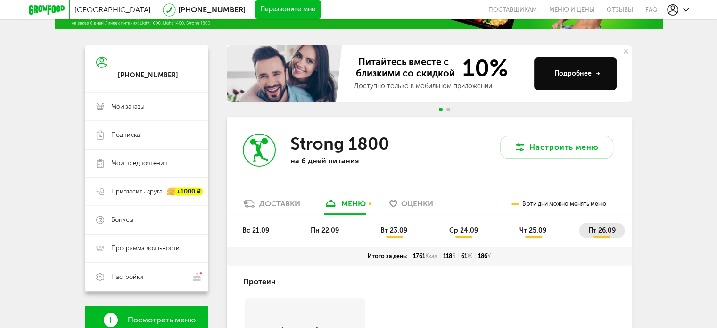
scroll to position [0, 0]
